Goal: Communication & Community: Connect with others

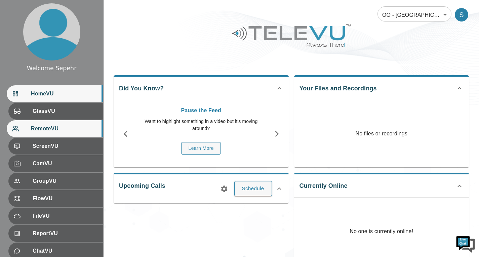
click at [65, 133] on div "RemoteVU" at bounding box center [55, 128] width 97 height 17
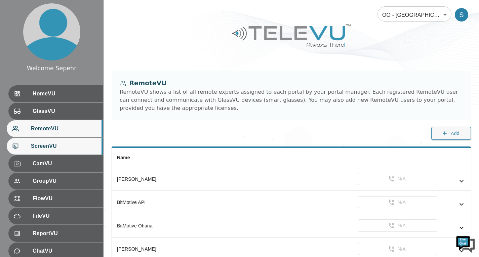
click at [69, 151] on div "ScreenVU" at bounding box center [55, 146] width 97 height 17
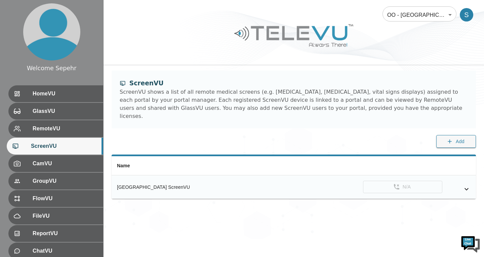
click at [470, 185] on icon "simple table" at bounding box center [467, 189] width 8 height 8
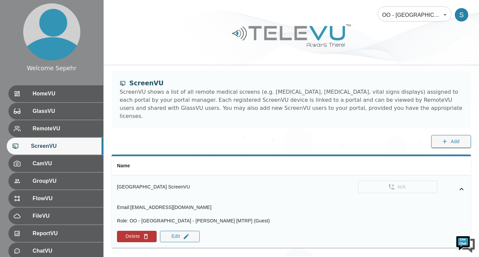
click at [461, 185] on icon "simple table" at bounding box center [462, 189] width 8 height 8
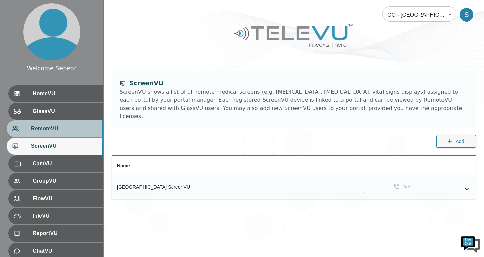
click at [75, 130] on span "RemoteVU" at bounding box center [64, 129] width 67 height 8
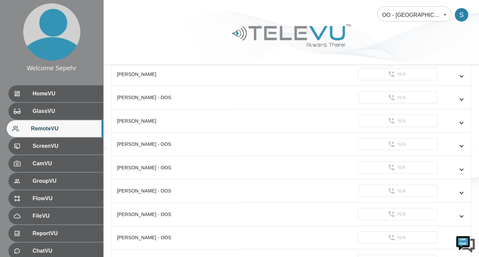
scroll to position [269, 0]
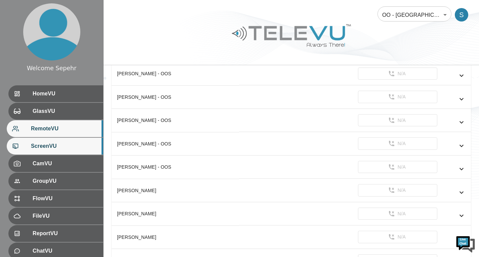
click at [73, 146] on span "ScreenVU" at bounding box center [64, 146] width 67 height 8
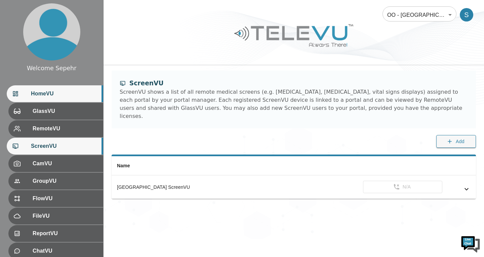
click at [67, 97] on span "HomeVU" at bounding box center [64, 94] width 67 height 8
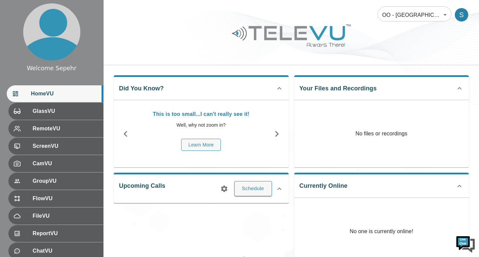
click at [407, 9] on body "Welcome Sepehr HomeVU GlassVU RemoteVU ScreenVU CamVU GroupVU FlowVU FileVU Rep…" at bounding box center [239, 179] width 479 height 359
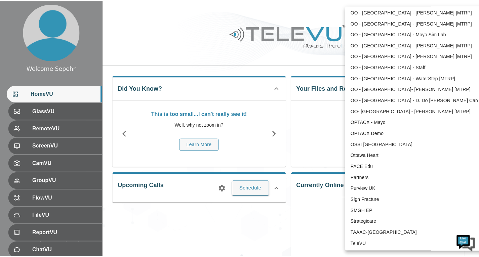
scroll to position [1390, 0]
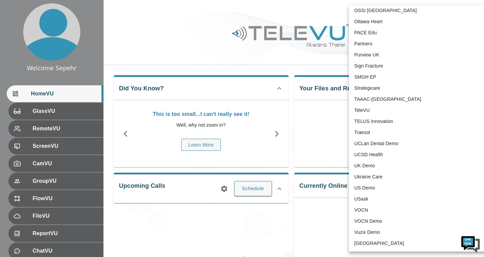
click at [391, 114] on li "TeleVU" at bounding box center [419, 110] width 140 height 11
type input "1"
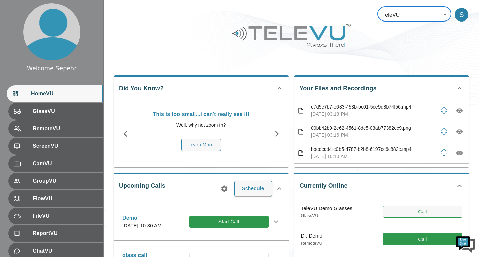
click at [407, 208] on button "Call" at bounding box center [422, 212] width 79 height 12
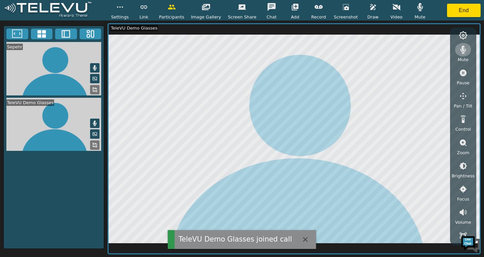
click at [463, 54] on button "button" at bounding box center [463, 49] width 17 height 13
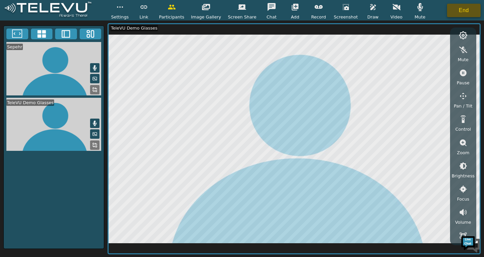
click at [464, 15] on button "End" at bounding box center [464, 10] width 34 height 13
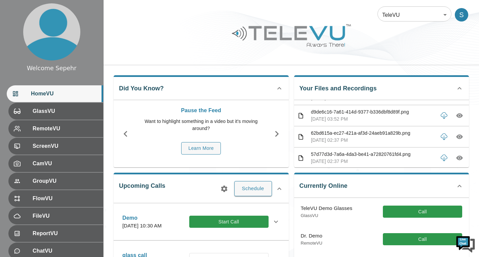
scroll to position [101, 0]
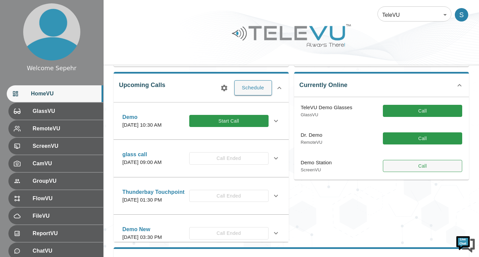
click at [401, 164] on button "Call" at bounding box center [422, 166] width 79 height 12
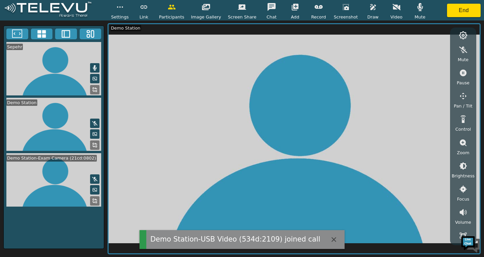
click at [291, 11] on icon "button" at bounding box center [295, 7] width 8 height 8
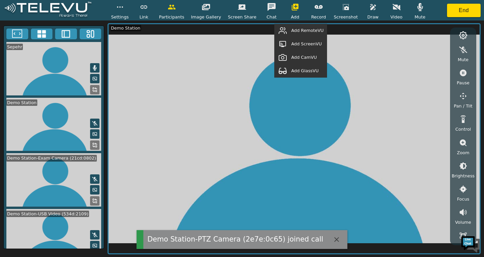
click at [304, 73] on span "Add GlassVU" at bounding box center [305, 71] width 28 height 6
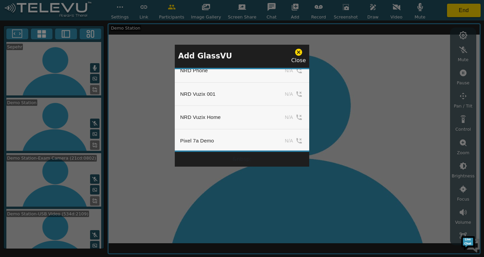
scroll to position [774, 0]
click at [282, 90] on button "Add" at bounding box center [290, 93] width 28 height 10
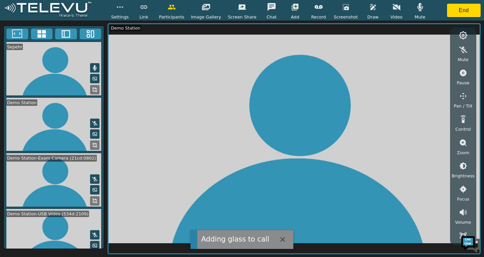
scroll to position [124, 0]
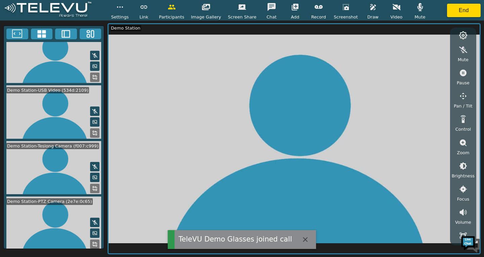
click at [93, 242] on rect at bounding box center [93, 242] width 1 height 1
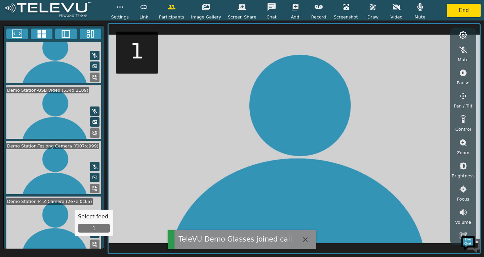
click at [83, 230] on button "1" at bounding box center [94, 228] width 32 height 9
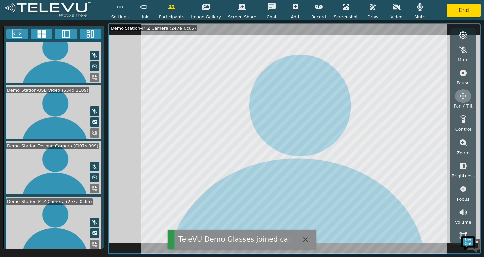
click at [460, 99] on icon "button" at bounding box center [463, 96] width 8 height 8
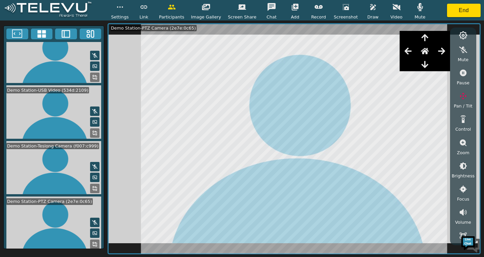
click at [439, 49] on button "button" at bounding box center [442, 50] width 17 height 13
click at [428, 62] on icon "button" at bounding box center [425, 65] width 8 height 8
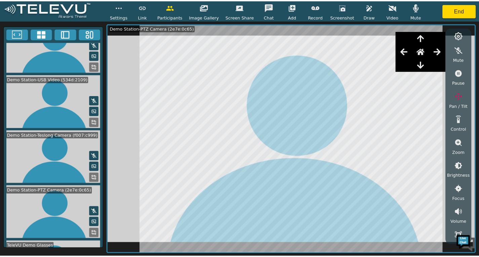
scroll to position [178, 0]
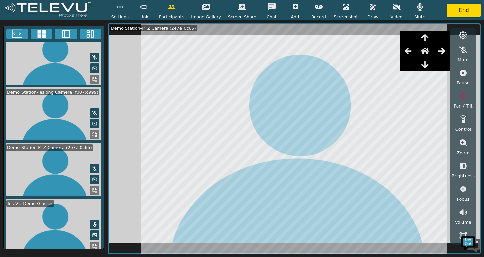
click at [92, 244] on icon at bounding box center [94, 246] width 5 height 5
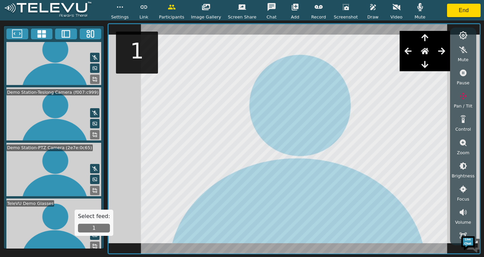
click at [97, 229] on button "1" at bounding box center [94, 228] width 32 height 9
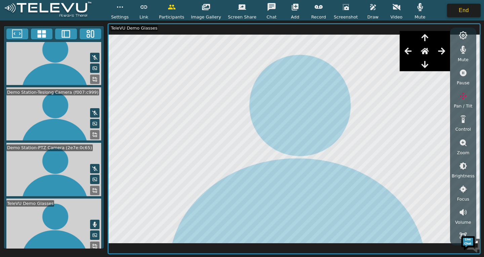
click at [458, 10] on button "End" at bounding box center [464, 10] width 34 height 13
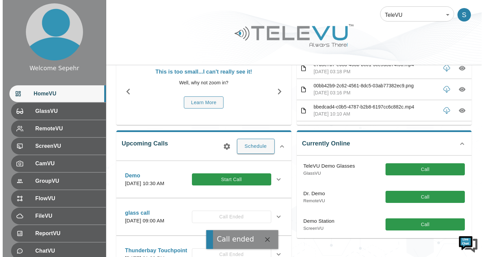
scroll to position [67, 0]
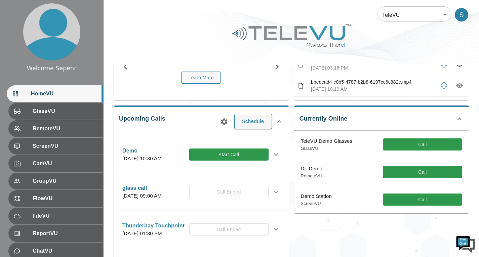
click at [399, 16] on body "Welcome Sepehr HomeVU GlassVU RemoteVU ScreenVU CamVU GroupVU FlowVU FileVU Rep…" at bounding box center [239, 146] width 479 height 426
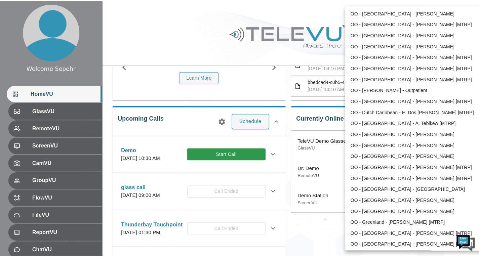
scroll to position [700, 0]
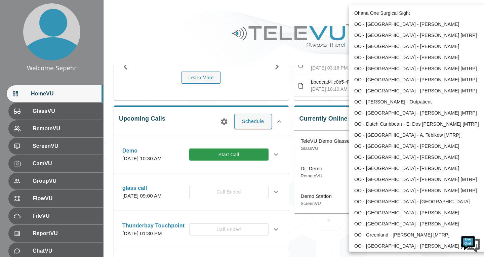
click at [373, 83] on li "OO - [GEOGRAPHIC_DATA] - [PERSON_NAME] [MTRP]" at bounding box center [419, 79] width 140 height 11
type input "213"
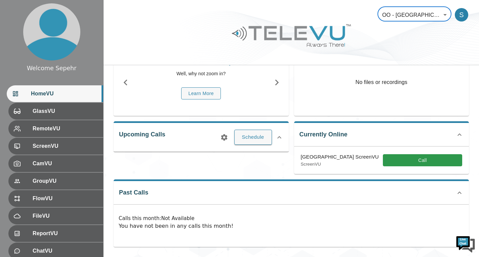
scroll to position [59, 0]
click at [390, 157] on button "Call" at bounding box center [422, 160] width 79 height 12
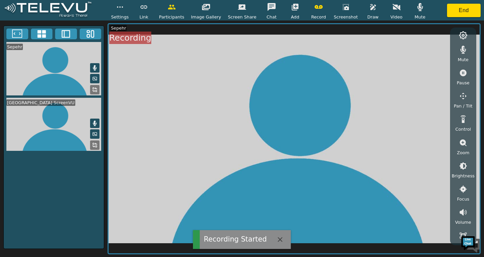
click at [315, 9] on icon "button" at bounding box center [319, 7] width 8 height 4
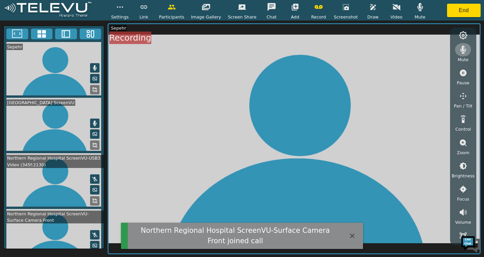
click at [464, 52] on icon "button" at bounding box center [464, 50] width 6 height 8
click at [462, 15] on button "End" at bounding box center [464, 10] width 34 height 13
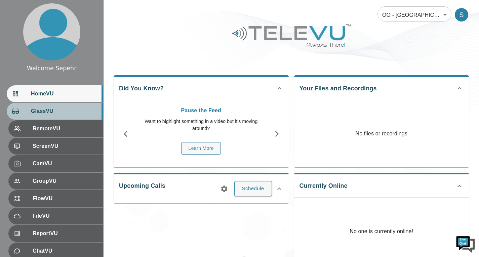
click at [83, 106] on div "GlassVU" at bounding box center [55, 111] width 97 height 17
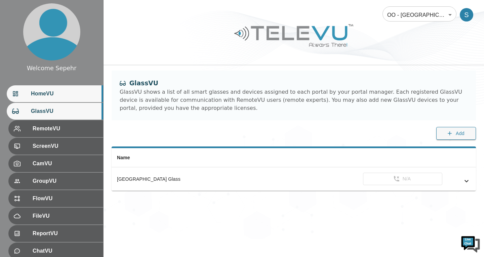
click at [81, 99] on div "HomeVU" at bounding box center [55, 93] width 97 height 17
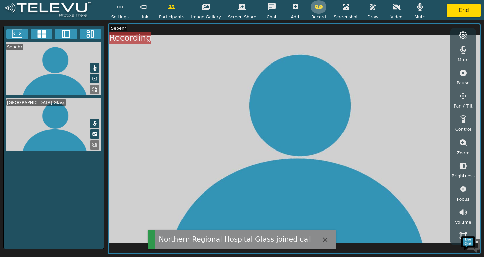
click at [316, 12] on button "button" at bounding box center [318, 6] width 17 height 13
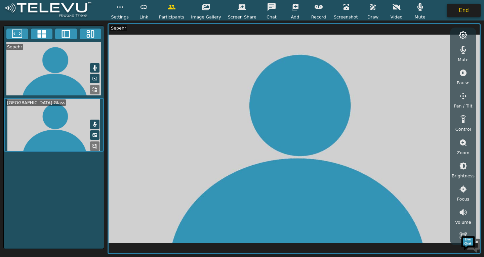
click at [456, 14] on button "End" at bounding box center [464, 10] width 34 height 13
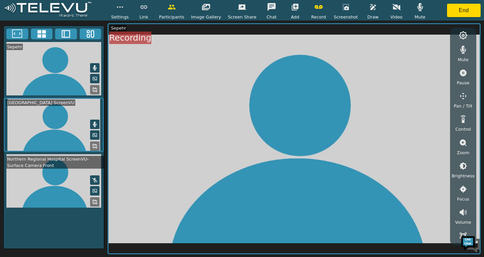
click at [315, 10] on icon "button" at bounding box center [319, 7] width 8 height 8
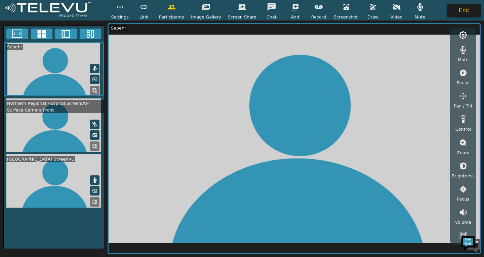
click at [466, 11] on button "End" at bounding box center [464, 10] width 34 height 13
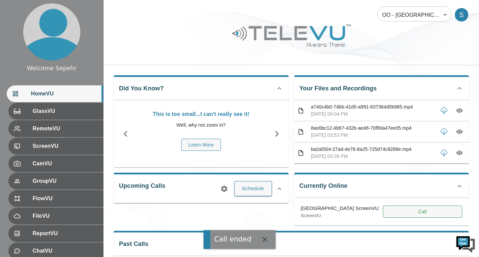
click at [401, 214] on button "Call" at bounding box center [422, 212] width 79 height 12
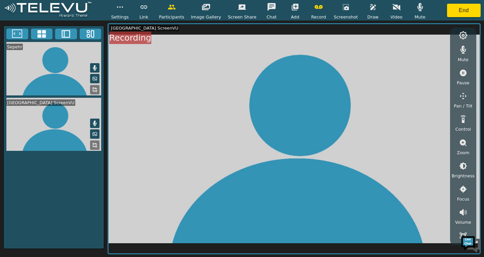
click at [315, 8] on icon "button" at bounding box center [319, 7] width 8 height 4
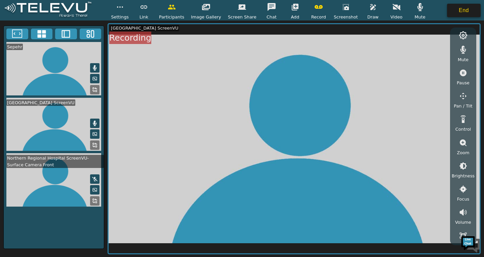
click at [460, 13] on button "End" at bounding box center [464, 10] width 34 height 13
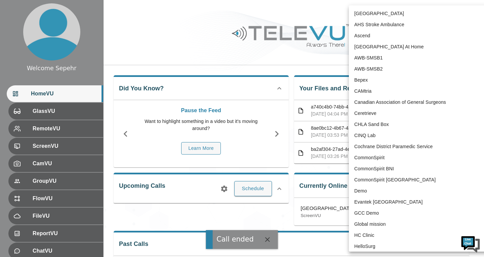
click at [389, 10] on body "Call ended Welcome Sepehr HomeVU GlassVU RemoteVU ScreenVU CamVU GroupVU FlowVU…" at bounding box center [242, 204] width 484 height 408
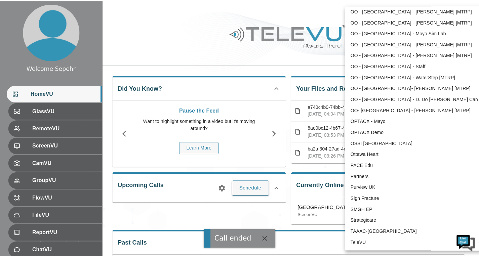
scroll to position [1223, 0]
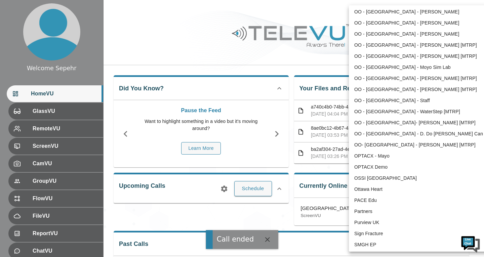
click at [237, 40] on div at bounding box center [242, 128] width 484 height 257
